Goal: Task Accomplishment & Management: Use online tool/utility

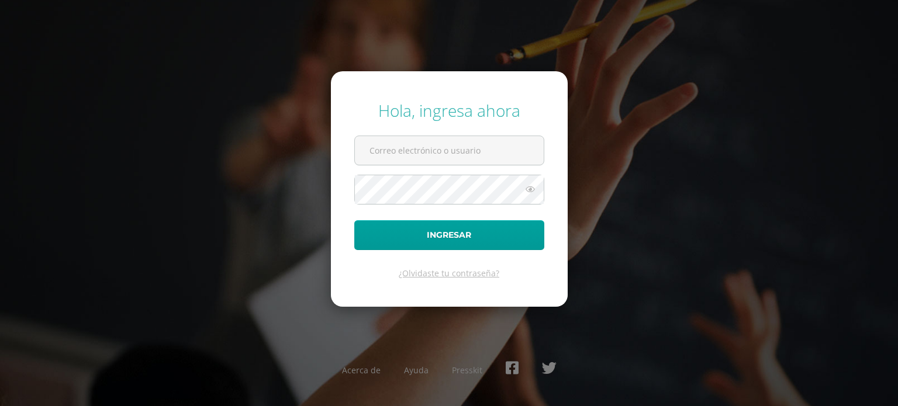
click at [509, 168] on form "Hola, ingresa ahora Ingresar ¿Olvidaste tu contraseña?" at bounding box center [449, 188] width 237 height 235
click at [492, 158] on input "text" at bounding box center [449, 150] width 189 height 29
type input "25075"
click at [354, 220] on button "Ingresar" at bounding box center [449, 235] width 190 height 30
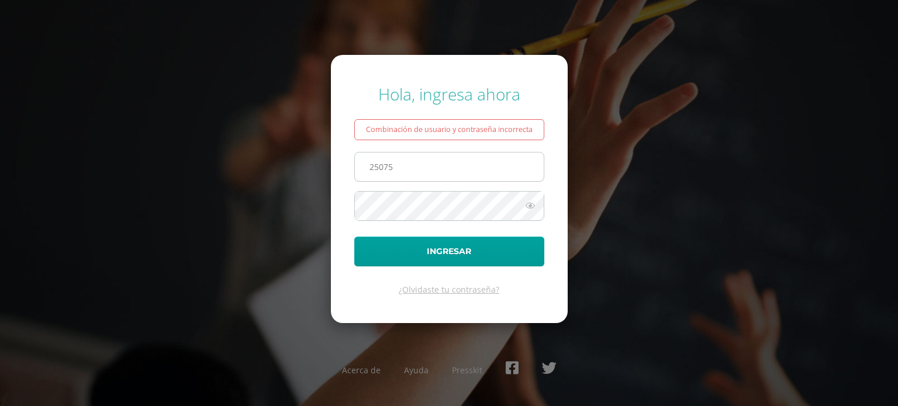
type input "[EMAIL_ADDRESS][DOMAIN_NAME]"
click at [354, 237] on button "Ingresar" at bounding box center [449, 252] width 190 height 30
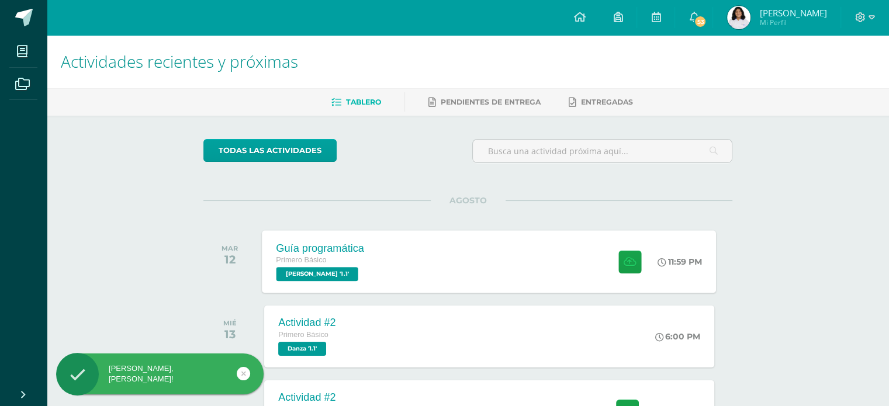
click at [327, 255] on div "Primero Básico" at bounding box center [321, 260] width 88 height 13
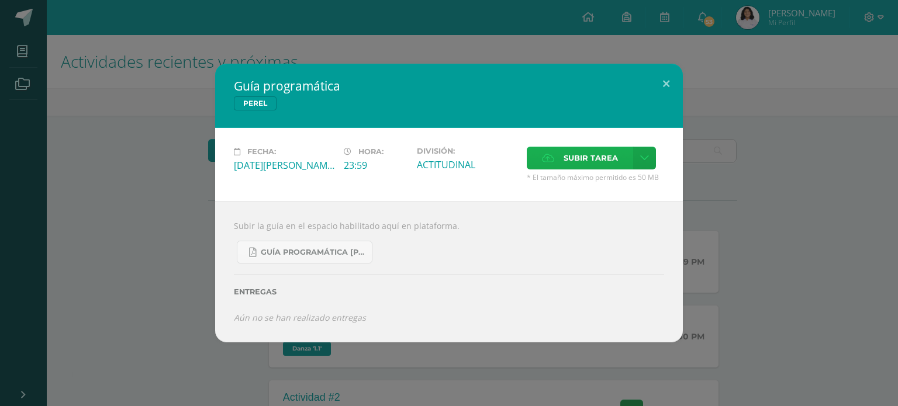
click at [571, 154] on span "Subir tarea" at bounding box center [591, 158] width 54 height 22
click at [0, 0] on input "Subir tarea" at bounding box center [0, 0] width 0 height 0
click at [303, 248] on span "Guía Programática [PERSON_NAME] 1ro Básico - Bloque 3 - Profe. [PERSON_NAME].pdf" at bounding box center [313, 252] width 105 height 9
